Goal: Check status: Check status

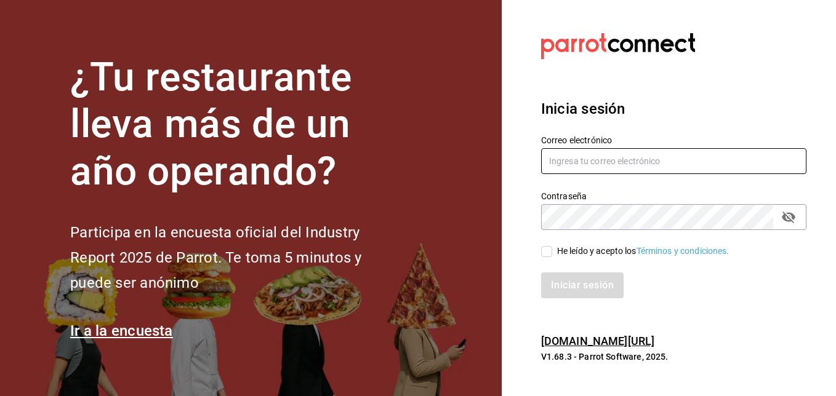
type input "[EMAIL_ADDRESS][PERSON_NAME][DOMAIN_NAME]"
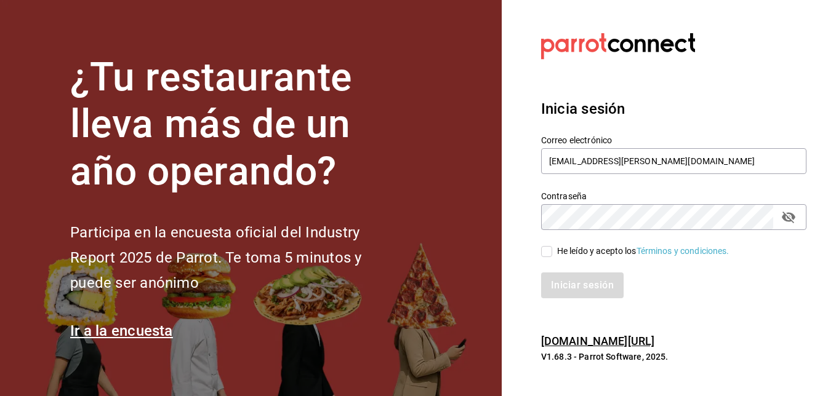
click at [544, 254] on input "He leído y acepto los Términos y condiciones." at bounding box center [546, 251] width 11 height 11
checkbox input "true"
click at [571, 286] on button "Iniciar sesión" at bounding box center [583, 286] width 84 height 26
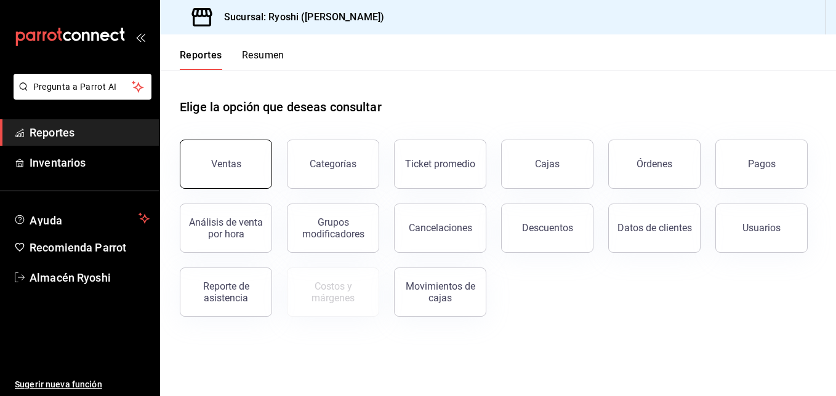
click at [221, 162] on div "Ventas" at bounding box center [226, 164] width 30 height 12
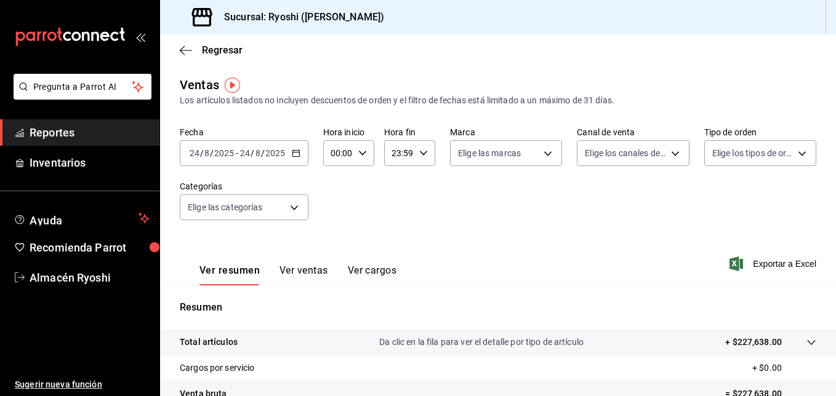
click at [296, 153] on \(Stroke\) "button" at bounding box center [295, 152] width 7 height 1
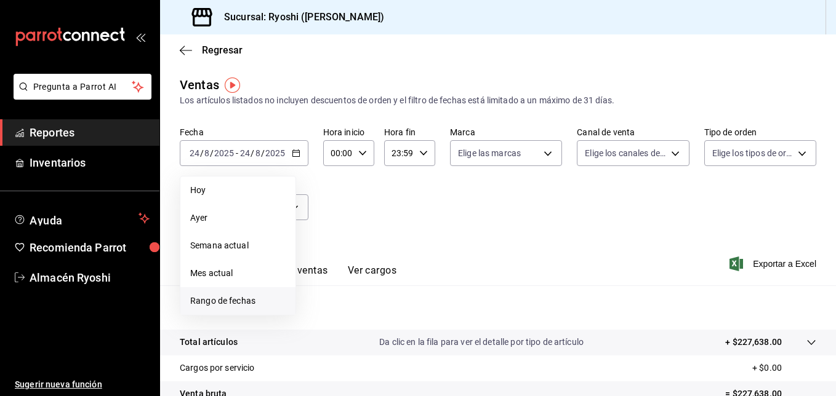
click at [234, 304] on span "Rango de fechas" at bounding box center [237, 301] width 95 height 13
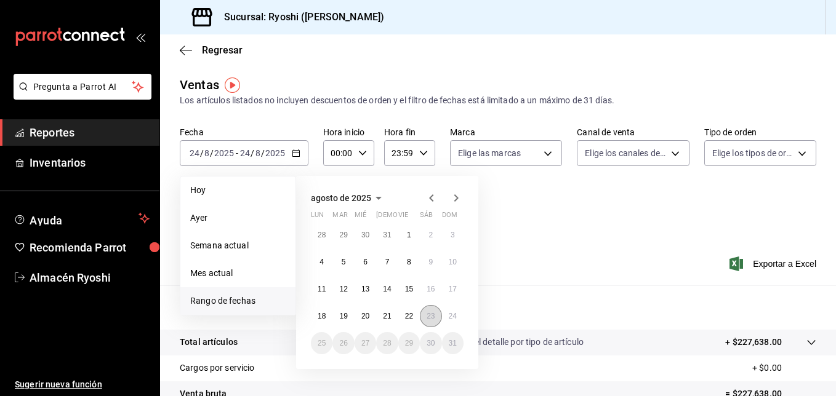
click at [432, 316] on abbr "23" at bounding box center [431, 316] width 8 height 9
click at [452, 318] on abbr "24" at bounding box center [453, 316] width 8 height 9
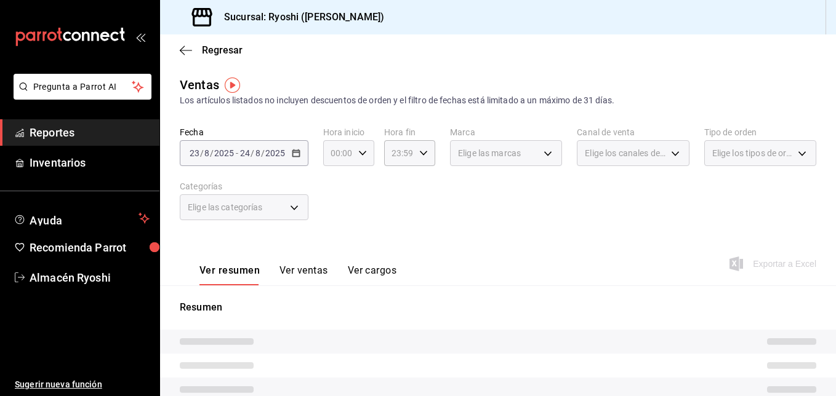
click at [361, 154] on icon "button" at bounding box center [362, 153] width 9 height 9
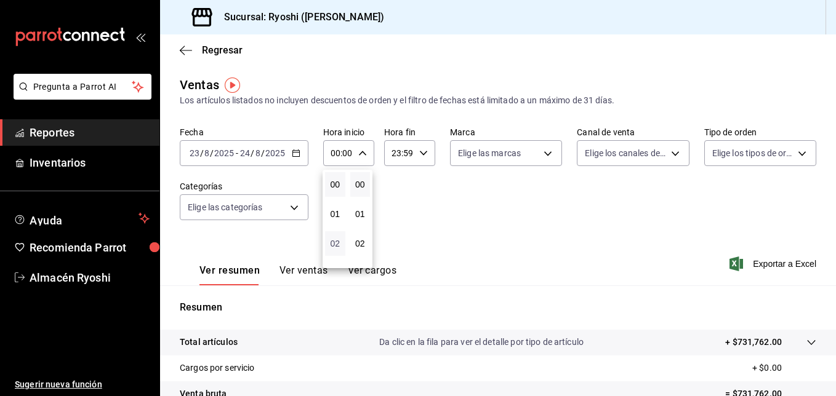
click at [336, 247] on span "02" at bounding box center [335, 244] width 6 height 10
type input "02:00"
click at [332, 260] on span "05" at bounding box center [335, 259] width 6 height 10
type input "05:00"
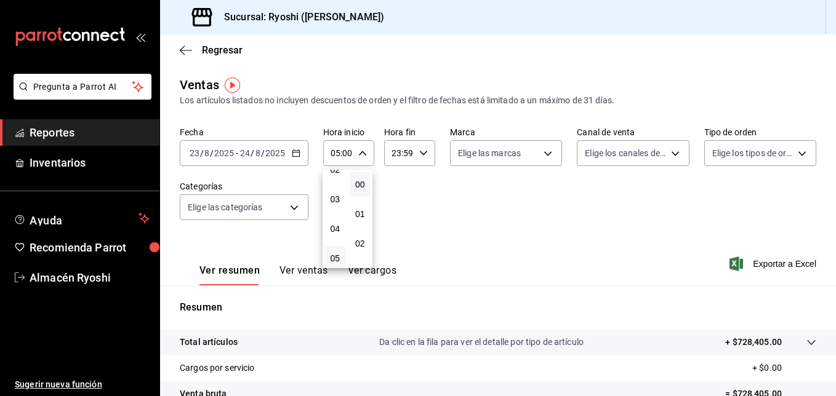
click at [367, 180] on button "00" at bounding box center [360, 184] width 20 height 25
click at [419, 156] on div at bounding box center [418, 198] width 836 height 396
click at [419, 156] on icon "button" at bounding box center [423, 153] width 9 height 9
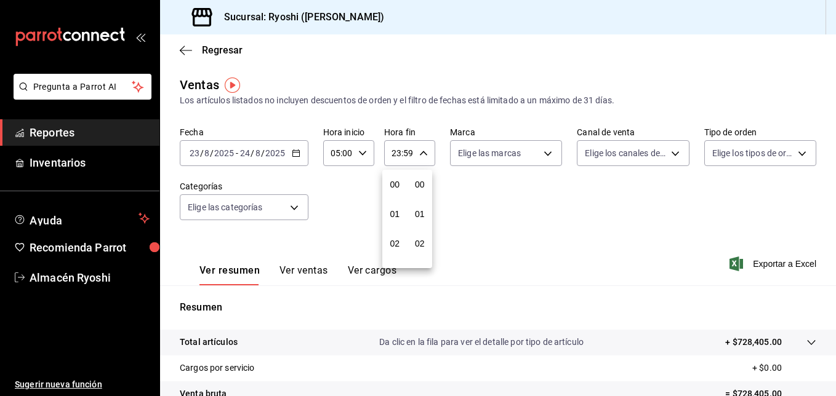
scroll to position [1675, 0]
click at [401, 211] on div "22" at bounding box center [394, 224] width 25 height 30
click at [396, 193] on span "21" at bounding box center [395, 195] width 6 height 10
type input "21:59"
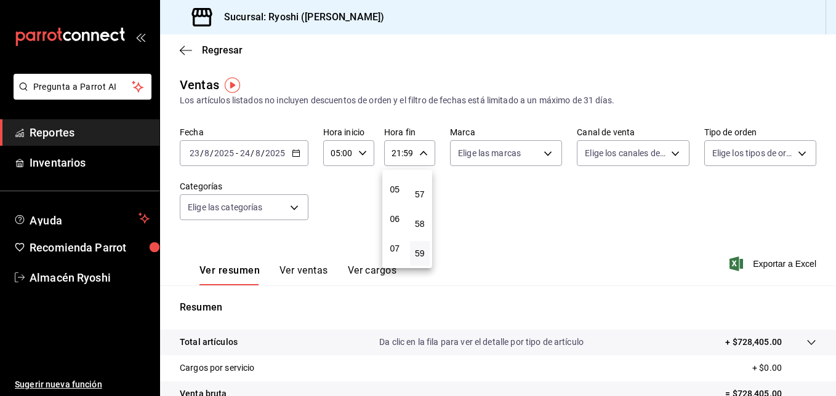
click at [396, 193] on span "05" at bounding box center [395, 190] width 6 height 10
click at [420, 191] on span "57" at bounding box center [420, 195] width 6 height 10
type input "05:57"
click at [420, 191] on button "00" at bounding box center [420, 184] width 20 height 25
type input "05:00"
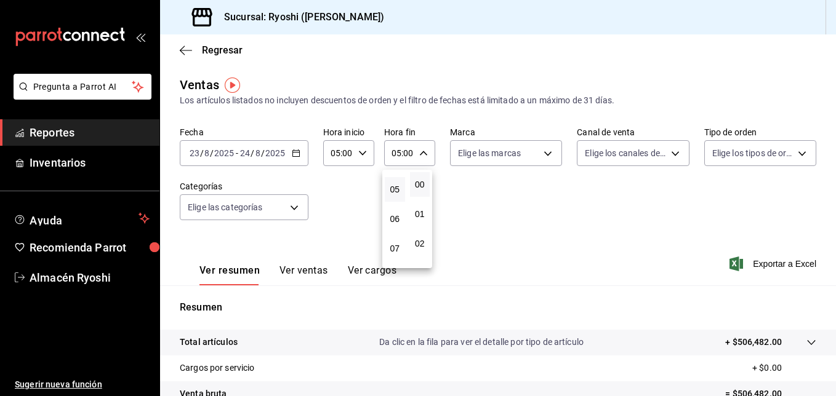
click at [835, 370] on div at bounding box center [418, 198] width 836 height 396
